Goal: Task Accomplishment & Management: Manage account settings

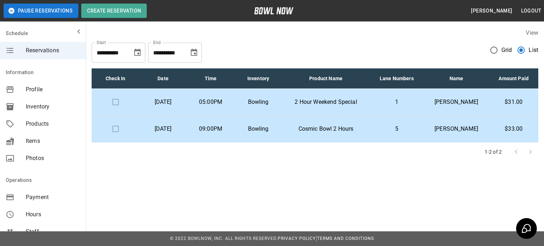
click at [43, 108] on span "Inventory" at bounding box center [53, 106] width 54 height 9
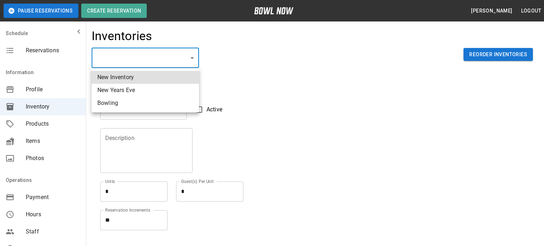
click at [126, 103] on li "Bowling" at bounding box center [145, 103] width 107 height 13
type input "**********"
type input "*******"
type textarea "**"
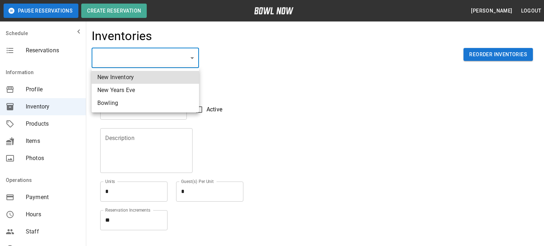
type textarea "*"
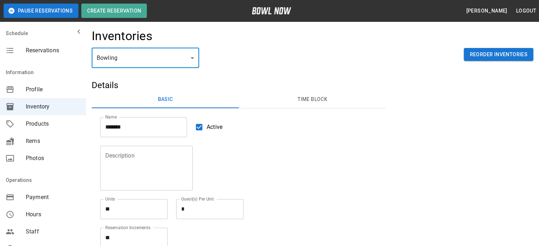
click at [309, 98] on button "Time Block" at bounding box center [312, 99] width 147 height 17
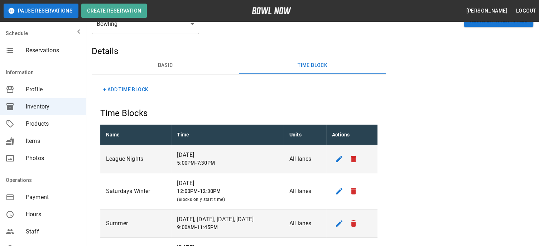
scroll to position [72, 0]
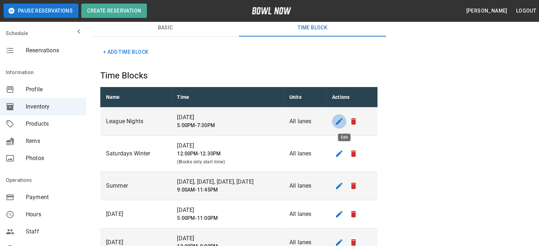
click at [343, 123] on icon "edit" at bounding box center [339, 121] width 9 height 9
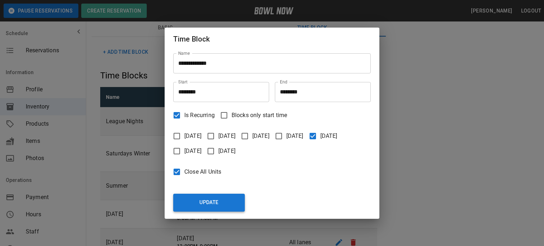
click at [218, 197] on button "Update" at bounding box center [209, 203] width 72 height 18
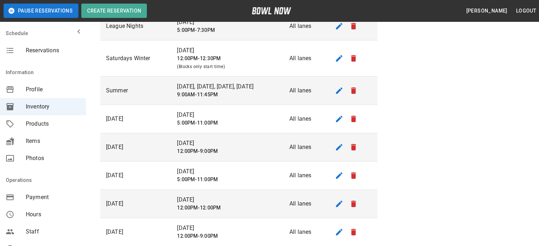
scroll to position [179, 0]
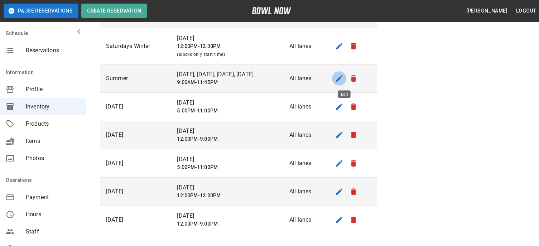
click at [341, 83] on button "edit" at bounding box center [339, 78] width 14 height 14
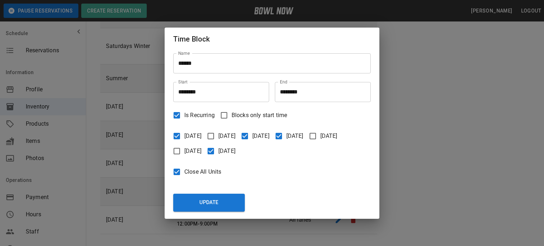
click at [196, 171] on span "Close All Units" at bounding box center [202, 172] width 37 height 9
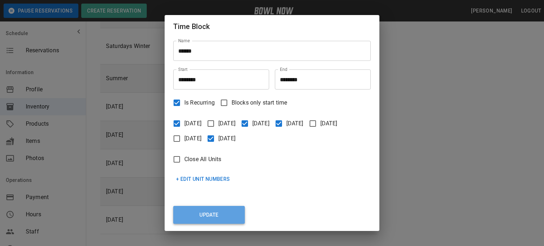
click at [210, 215] on button "Update" at bounding box center [209, 215] width 72 height 18
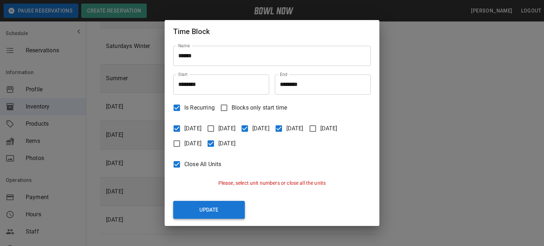
click at [190, 211] on button "Update" at bounding box center [209, 210] width 72 height 18
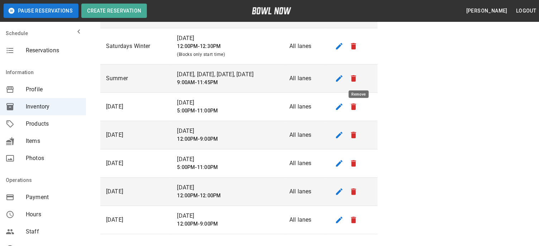
click at [356, 81] on icon "remove" at bounding box center [353, 78] width 5 height 6
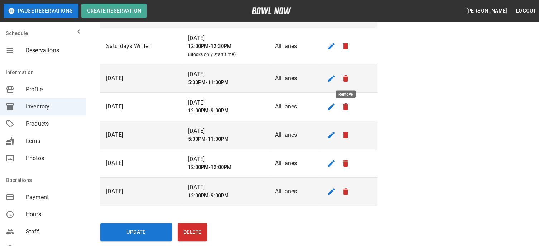
click at [346, 78] on icon "remove" at bounding box center [345, 78] width 5 height 6
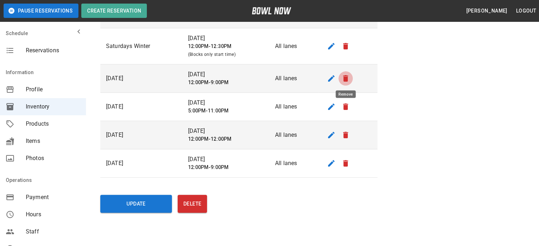
click at [346, 78] on icon "remove" at bounding box center [345, 78] width 5 height 6
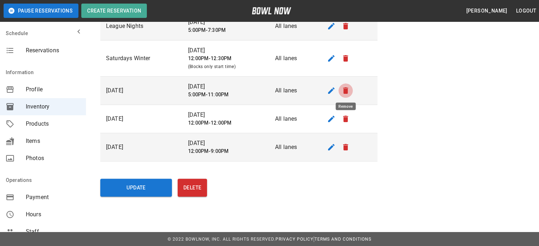
click at [347, 92] on icon "remove" at bounding box center [345, 90] width 5 height 6
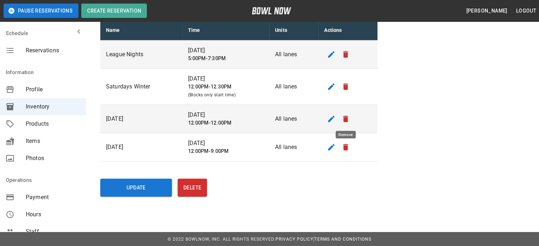
click at [344, 118] on icon "remove" at bounding box center [345, 119] width 5 height 6
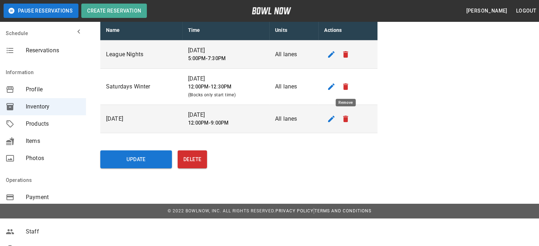
scroll to position [110, 0]
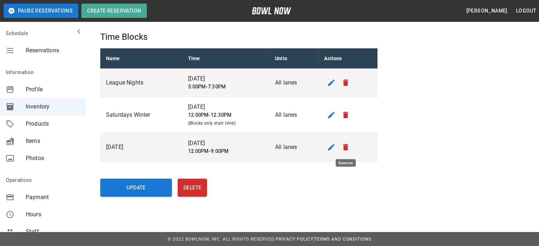
click at [349, 147] on icon "remove" at bounding box center [345, 147] width 9 height 9
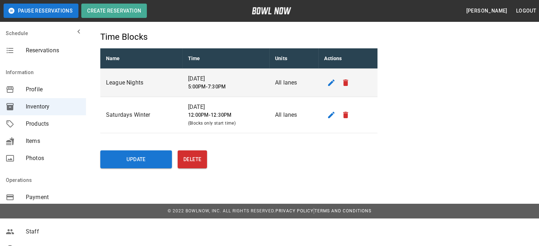
scroll to position [82, 0]
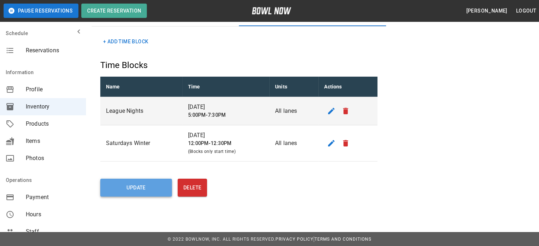
click at [136, 187] on button "Update" at bounding box center [136, 188] width 72 height 18
click at [53, 49] on span "Reservations" at bounding box center [53, 50] width 54 height 9
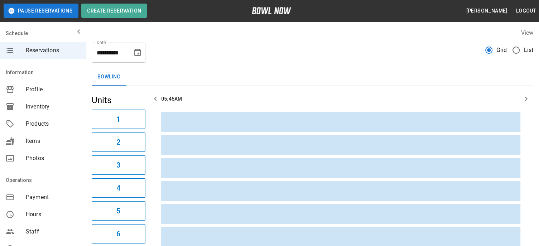
click at [524, 53] on span "List" at bounding box center [528, 50] width 10 height 9
